Goal: Task Accomplishment & Management: Complete application form

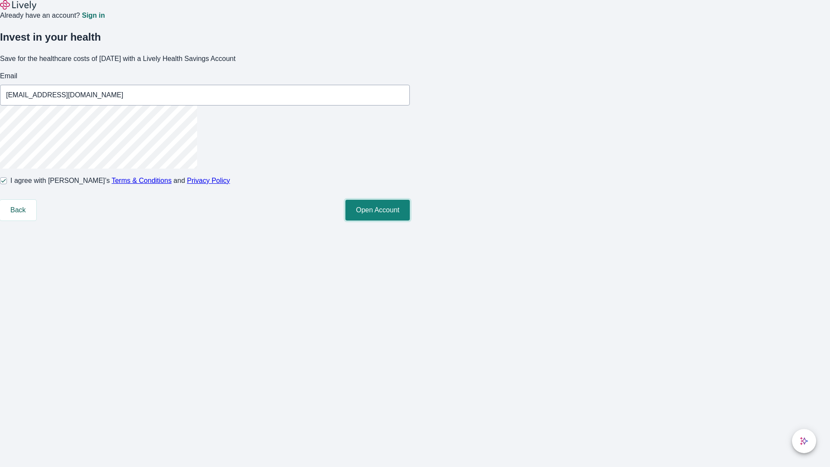
click at [410, 220] on button "Open Account" at bounding box center [377, 210] width 64 height 21
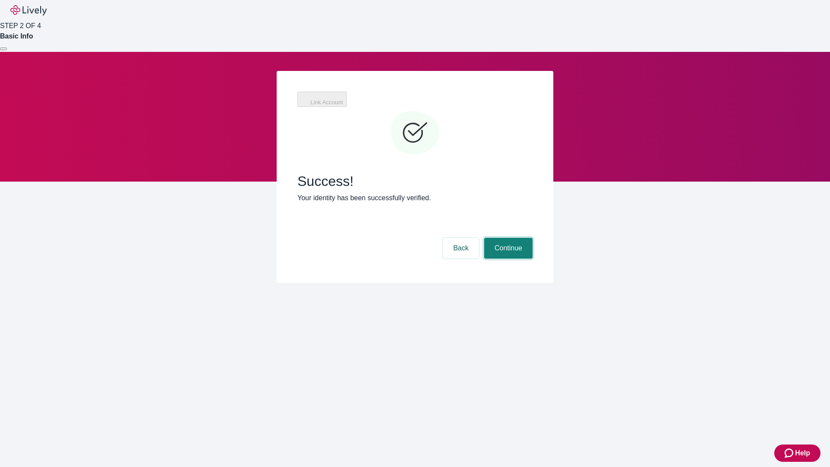
click at [507, 238] on button "Continue" at bounding box center [508, 248] width 48 height 21
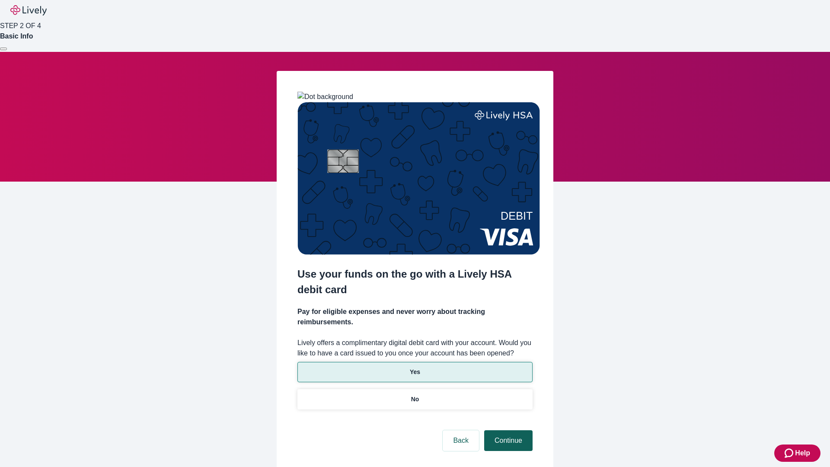
click at [415, 395] on p "No" at bounding box center [415, 399] width 8 height 9
click at [507, 430] on button "Continue" at bounding box center [508, 440] width 48 height 21
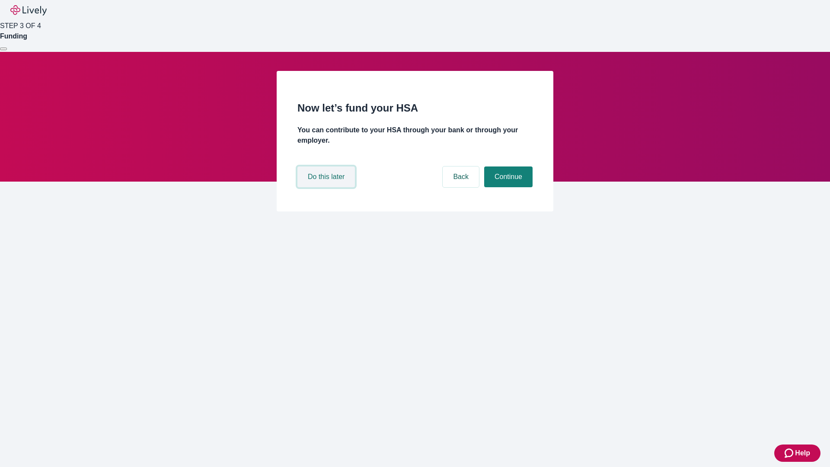
click at [327, 187] on button "Do this later" at bounding box center [325, 176] width 57 height 21
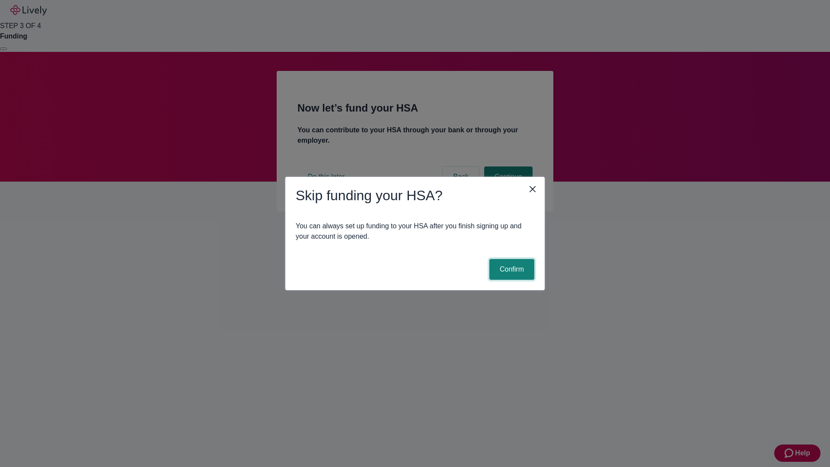
click at [511, 269] on button "Confirm" at bounding box center [511, 269] width 45 height 21
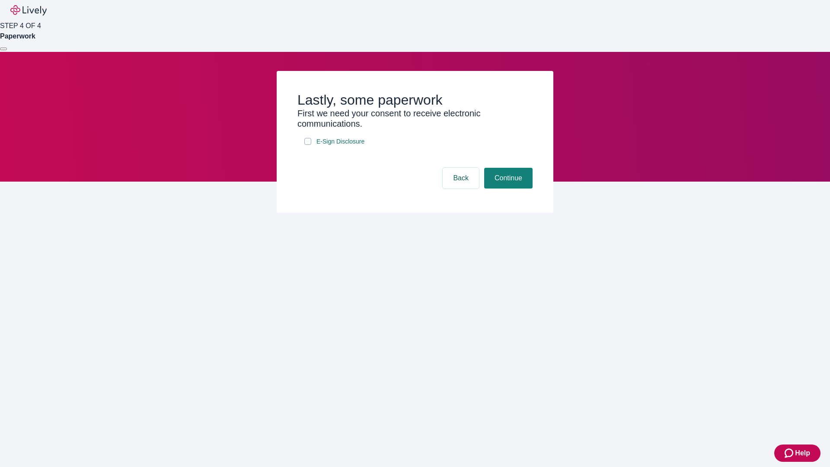
click at [308, 145] on input "E-Sign Disclosure" at bounding box center [307, 141] width 7 height 7
checkbox input "true"
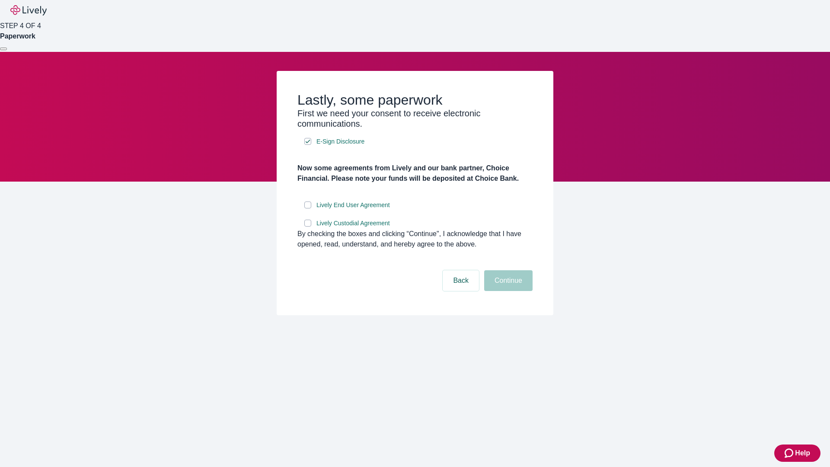
click at [308, 208] on input "Lively End User Agreement" at bounding box center [307, 204] width 7 height 7
checkbox input "true"
click at [308, 227] on input "Lively Custodial Agreement" at bounding box center [307, 223] width 7 height 7
checkbox input "true"
click at [507, 291] on button "Continue" at bounding box center [508, 280] width 48 height 21
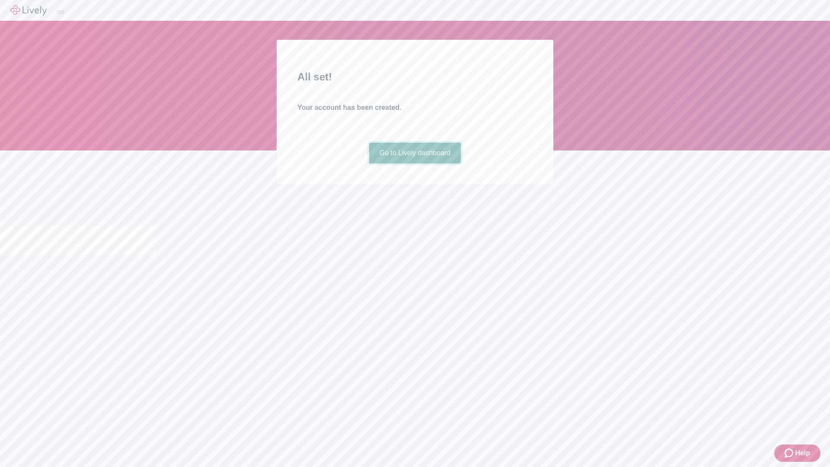
click at [415, 163] on link "Go to Lively dashboard" at bounding box center [415, 153] width 92 height 21
